Goal: Navigation & Orientation: Find specific page/section

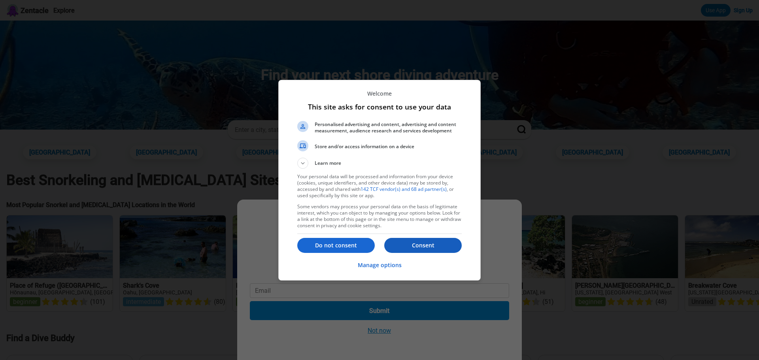
click at [434, 246] on p "Consent" at bounding box center [422, 245] width 77 height 8
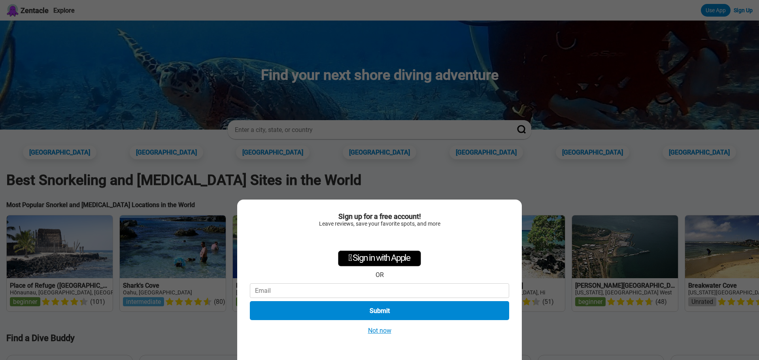
click at [386, 331] on button "Not now" at bounding box center [380, 330] width 28 height 8
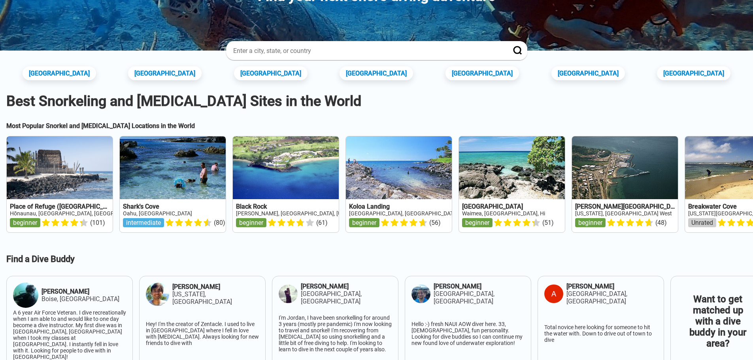
scroll to position [119, 0]
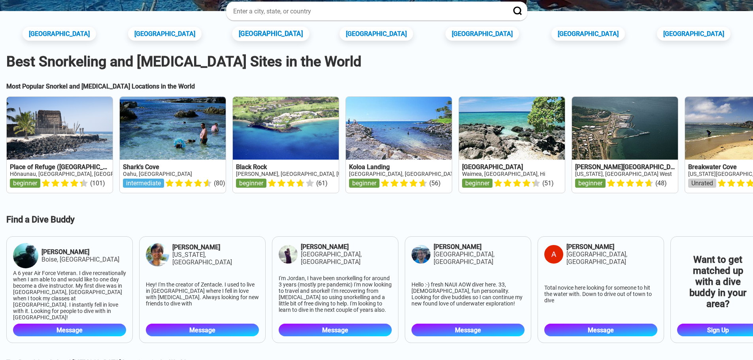
click at [290, 35] on link "[GEOGRAPHIC_DATA]" at bounding box center [270, 33] width 77 height 15
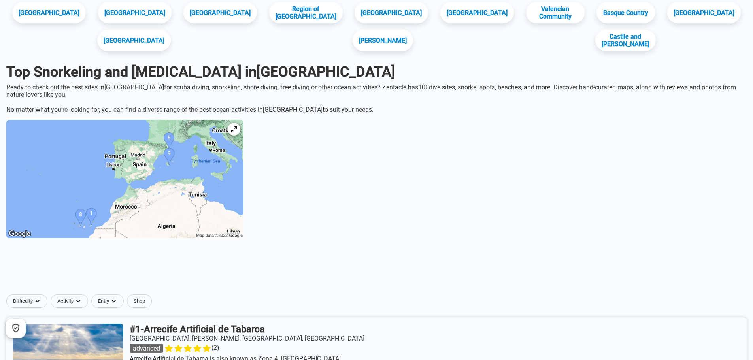
scroll to position [40, 0]
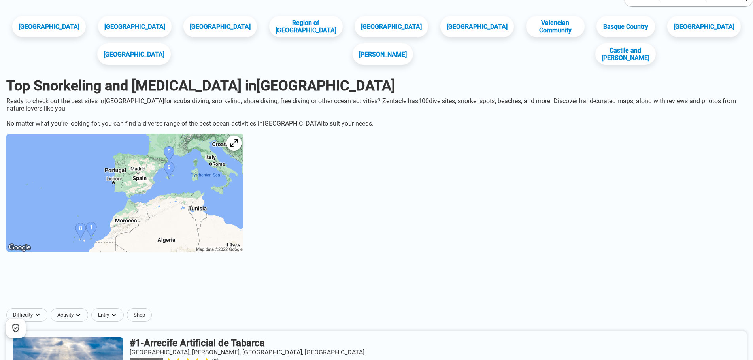
click at [238, 147] on icon at bounding box center [234, 144] width 8 height 8
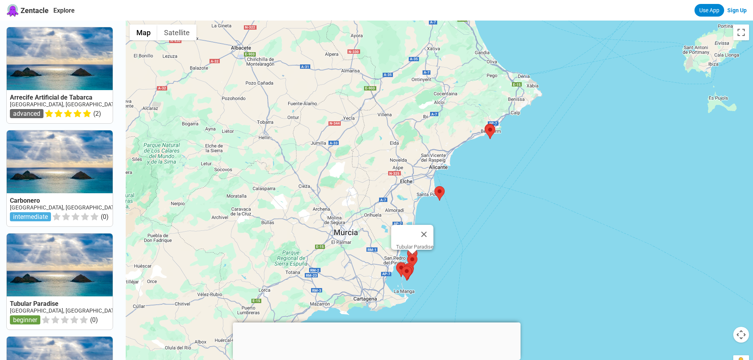
click at [407, 254] on area at bounding box center [407, 254] width 0 height 0
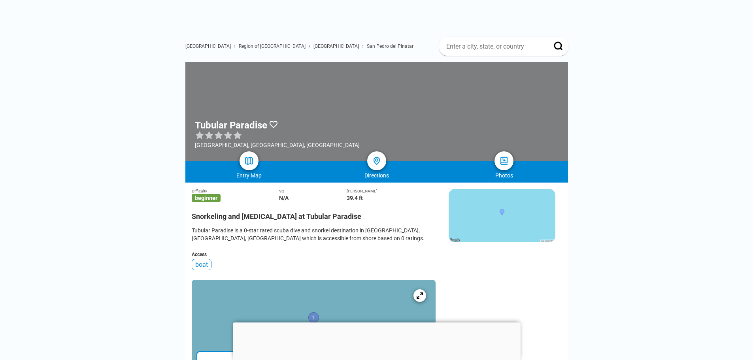
scroll to position [40, 0]
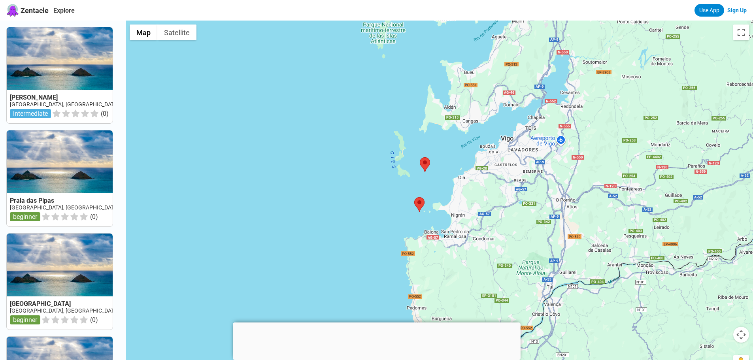
drag, startPoint x: 390, startPoint y: 255, endPoint x: 374, endPoint y: 136, distance: 120.1
click at [374, 136] on div at bounding box center [439, 201] width 627 height 360
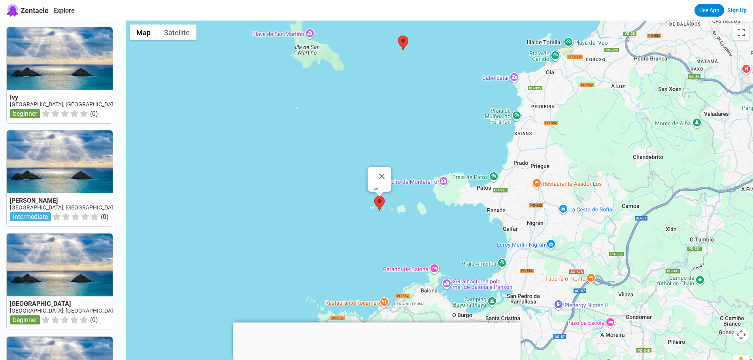
click at [374, 196] on area at bounding box center [374, 196] width 0 height 0
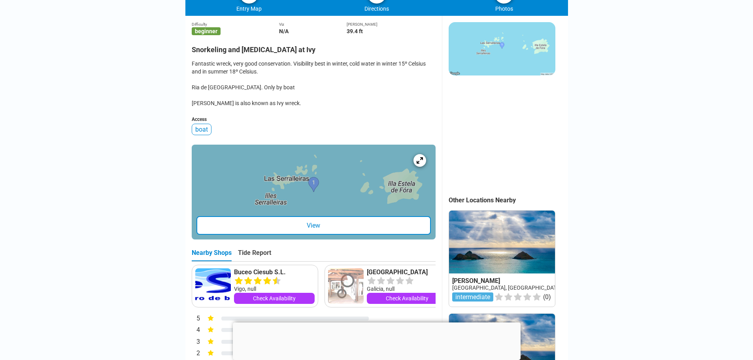
scroll to position [119, 0]
